Goal: Task Accomplishment & Management: Manage account settings

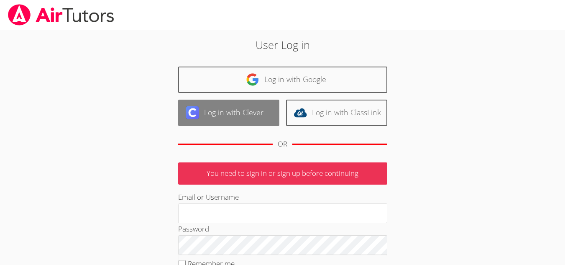
click at [231, 109] on link "Log in with Clever" at bounding box center [228, 113] width 101 height 26
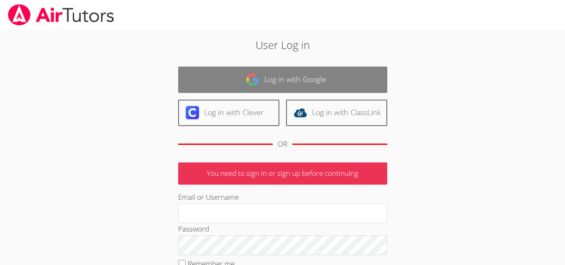
click at [263, 85] on link "Log in with Google" at bounding box center [282, 80] width 209 height 26
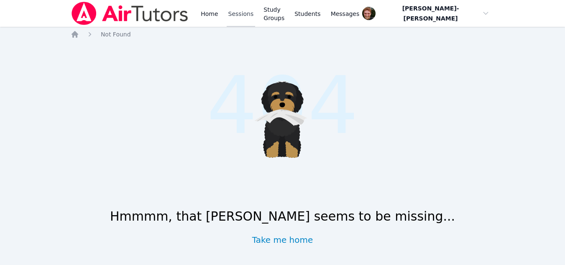
click at [239, 14] on link "Sessions" at bounding box center [241, 13] width 29 height 27
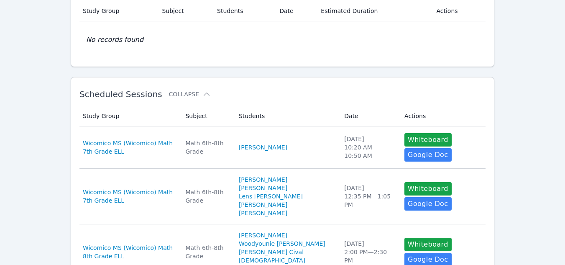
scroll to position [83, 0]
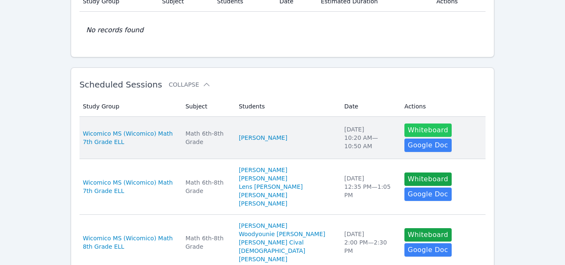
click at [406, 128] on button "Whiteboard" at bounding box center [428, 129] width 47 height 13
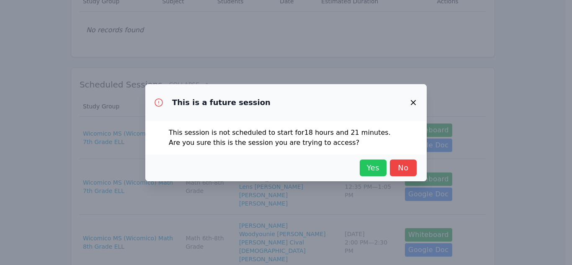
click at [367, 168] on span "Yes" at bounding box center [373, 168] width 18 height 12
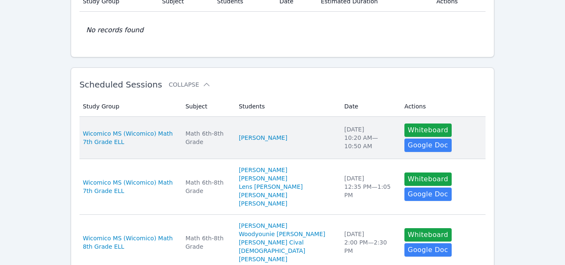
click at [294, 128] on td "Students Xiyue Li" at bounding box center [286, 138] width 105 height 42
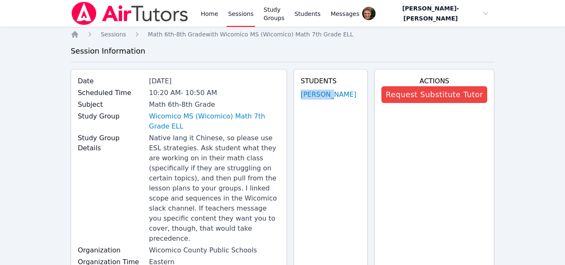
drag, startPoint x: 312, startPoint y: 95, endPoint x: 355, endPoint y: 92, distance: 43.6
click at [355, 92] on div "Students Xiyue Li" at bounding box center [331, 177] width 74 height 217
copy link "Xiyue Li"
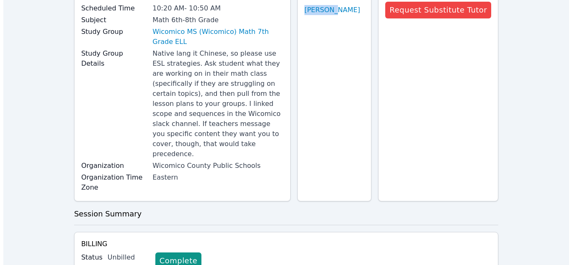
scroll to position [71, 0]
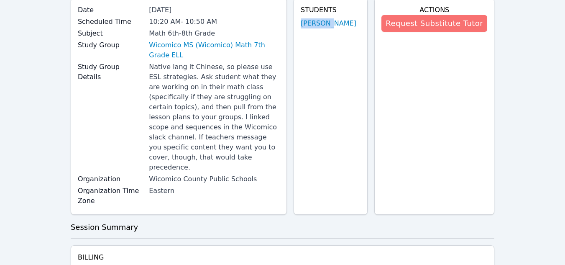
click at [439, 28] on button "Request Substitute Tutor" at bounding box center [435, 23] width 106 height 17
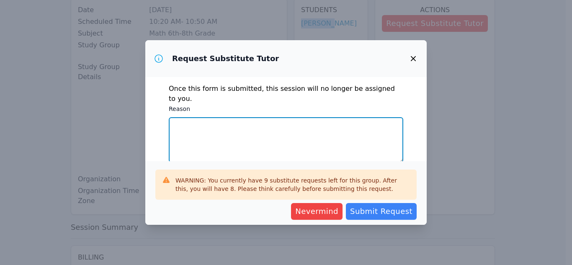
click at [259, 135] on textarea "Reason" at bounding box center [286, 139] width 234 height 45
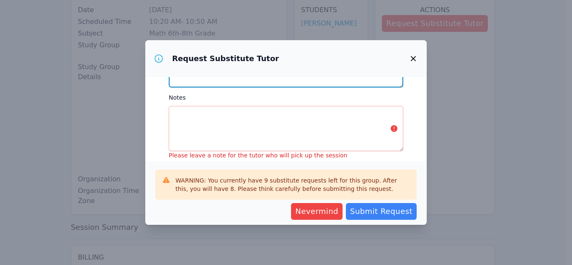
type textarea "I will not have stable internet."
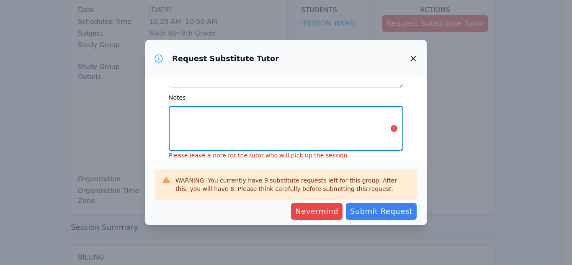
click at [231, 119] on textarea "Notes" at bounding box center [286, 128] width 234 height 45
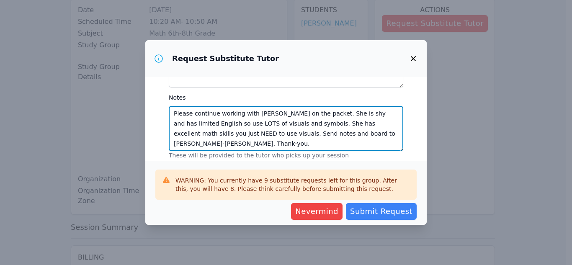
click at [265, 114] on textarea "Please continue working with Xiyue on the packet. She is shy and has limited En…" at bounding box center [286, 128] width 234 height 45
click at [207, 125] on textarea "Please continue working with Xiyue on the packet. She is shy and has limited En…" at bounding box center [286, 128] width 234 height 45
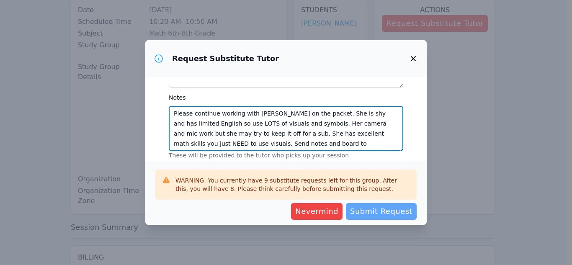
type textarea "Please continue working with Xiyue on the packet. She is shy and has limited En…"
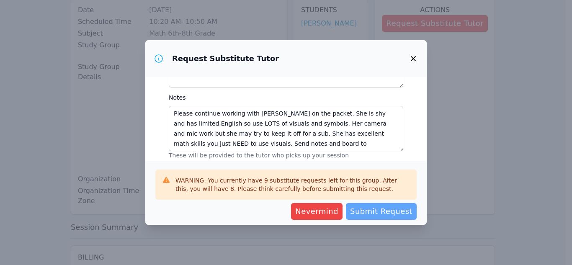
click at [371, 210] on span "Submit Request" at bounding box center [381, 211] width 62 height 12
